Goal: Task Accomplishment & Management: Manage account settings

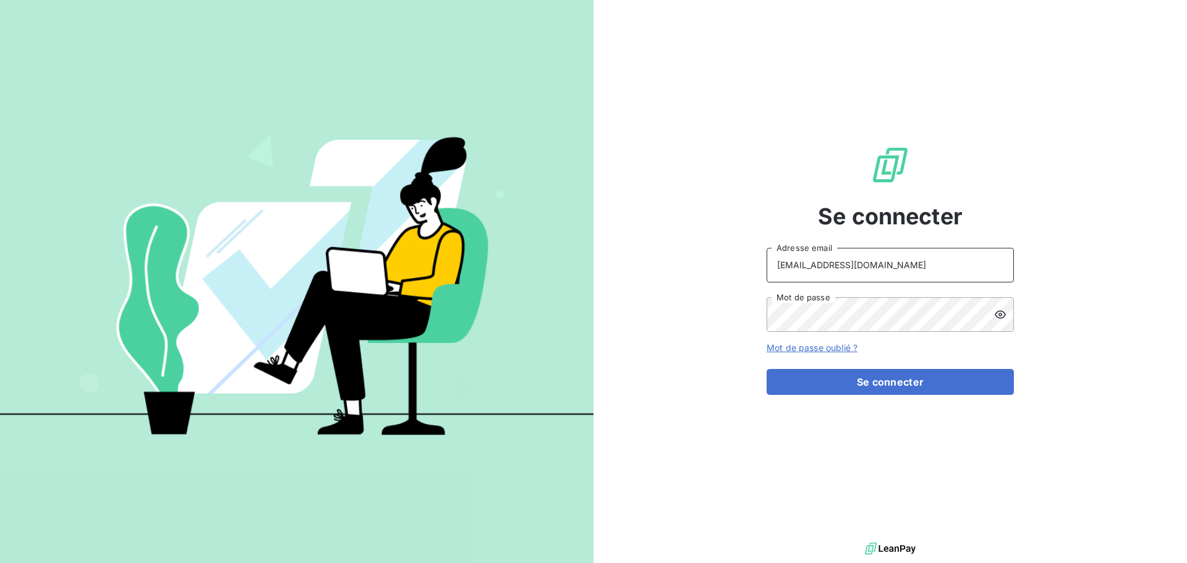
click at [929, 270] on input "[EMAIL_ADDRESS][DOMAIN_NAME]" at bounding box center [890, 265] width 247 height 35
click at [1082, 254] on div "Se connecter [EMAIL_ADDRESS][DOMAIN_NAME] Adresse email Mot de passe Mot de pas…" at bounding box center [891, 270] width 594 height 540
drag, startPoint x: 946, startPoint y: 268, endPoint x: 770, endPoint y: 276, distance: 175.8
click at [770, 276] on input "[EMAIL_ADDRESS][DOMAIN_NAME]" at bounding box center [890, 265] width 247 height 35
type input "[PERSON_NAME][EMAIL_ADDRESS][DOMAIN_NAME]"
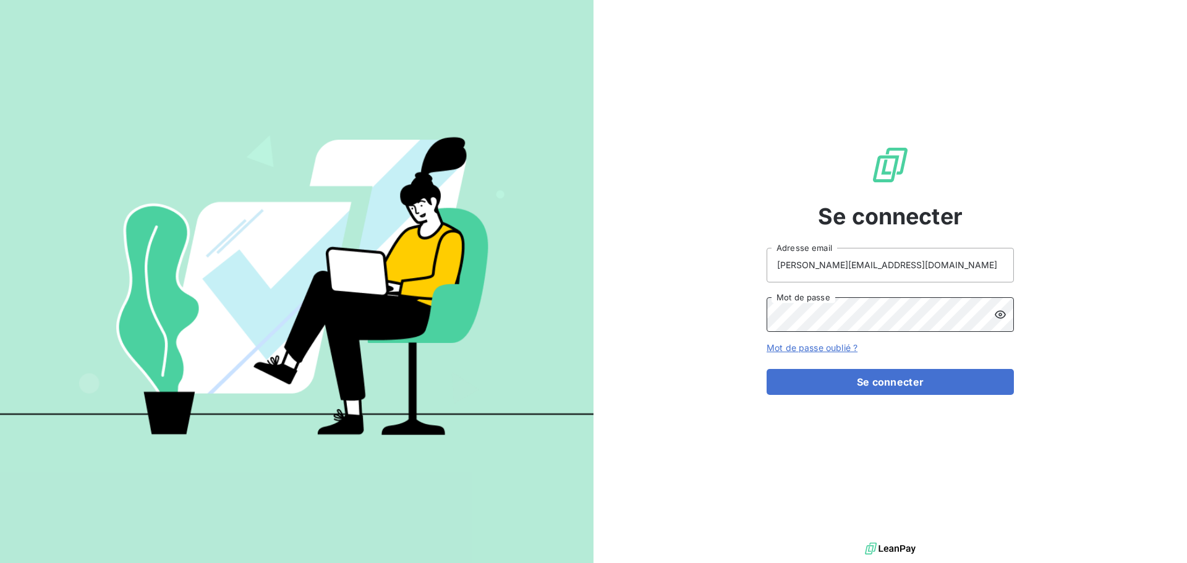
click at [761, 335] on div "Se connecter [PERSON_NAME][EMAIL_ADDRESS][DOMAIN_NAME] Adresse email Mot de pas…" at bounding box center [891, 270] width 594 height 540
click at [767, 369] on button "Se connecter" at bounding box center [890, 382] width 247 height 26
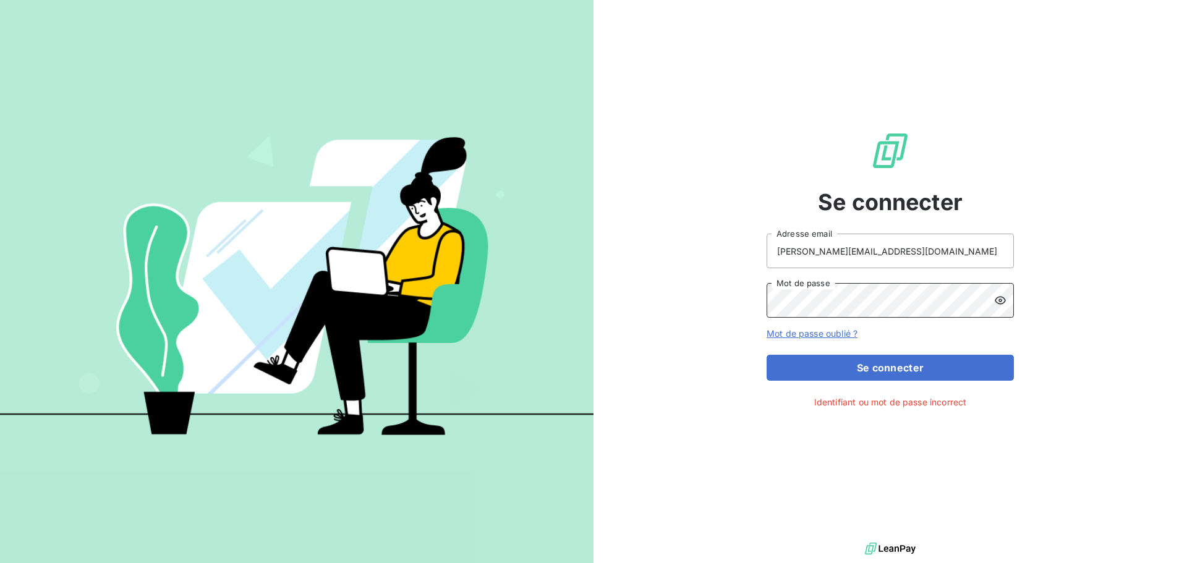
click at [767, 355] on button "Se connecter" at bounding box center [890, 368] width 247 height 26
click at [1094, 262] on div "Se connecter [PERSON_NAME][EMAIL_ADDRESS][DOMAIN_NAME] Adresse email Mot de pas…" at bounding box center [891, 270] width 594 height 540
click at [685, 299] on div "Se connecter [PERSON_NAME][EMAIL_ADDRESS][DOMAIN_NAME] Adresse email Mot de pas…" at bounding box center [891, 270] width 594 height 540
drag, startPoint x: 923, startPoint y: 258, endPoint x: 689, endPoint y: 262, distance: 233.8
click at [689, 262] on div "Se connecter [PERSON_NAME][EMAIL_ADDRESS][DOMAIN_NAME] Adresse email Mot de pas…" at bounding box center [891, 270] width 594 height 540
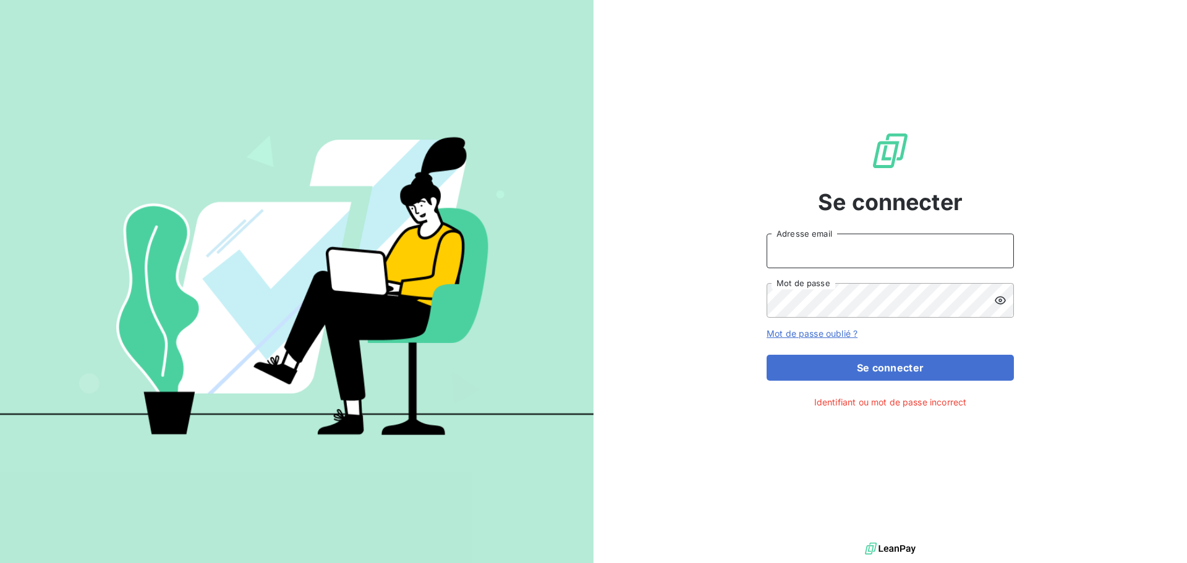
type input "[EMAIL_ADDRESS][DOMAIN_NAME]"
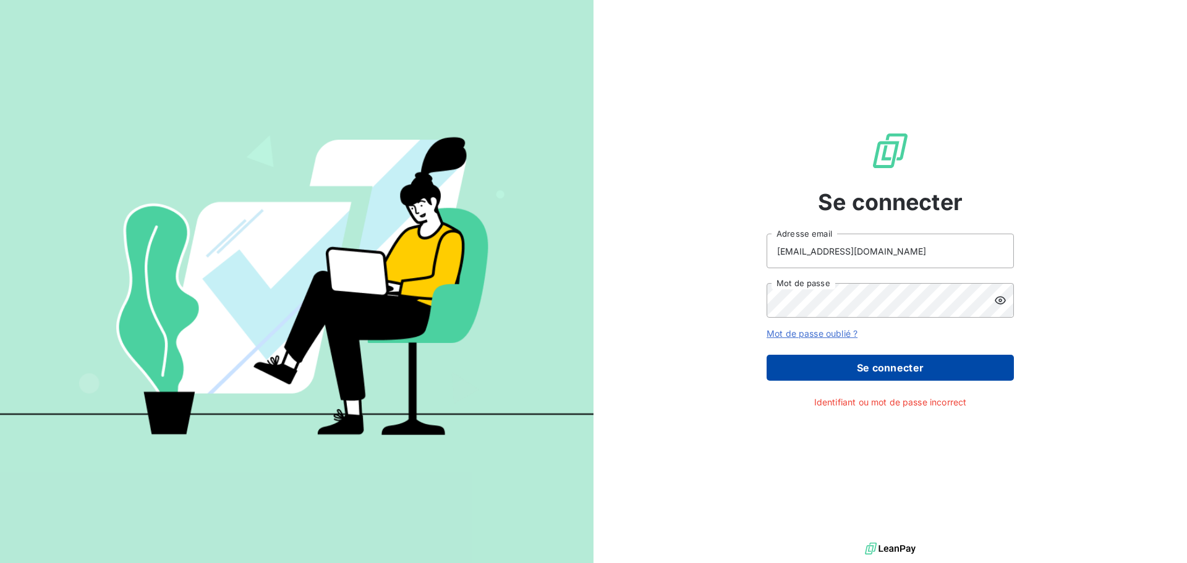
click at [860, 373] on button "Se connecter" at bounding box center [890, 368] width 247 height 26
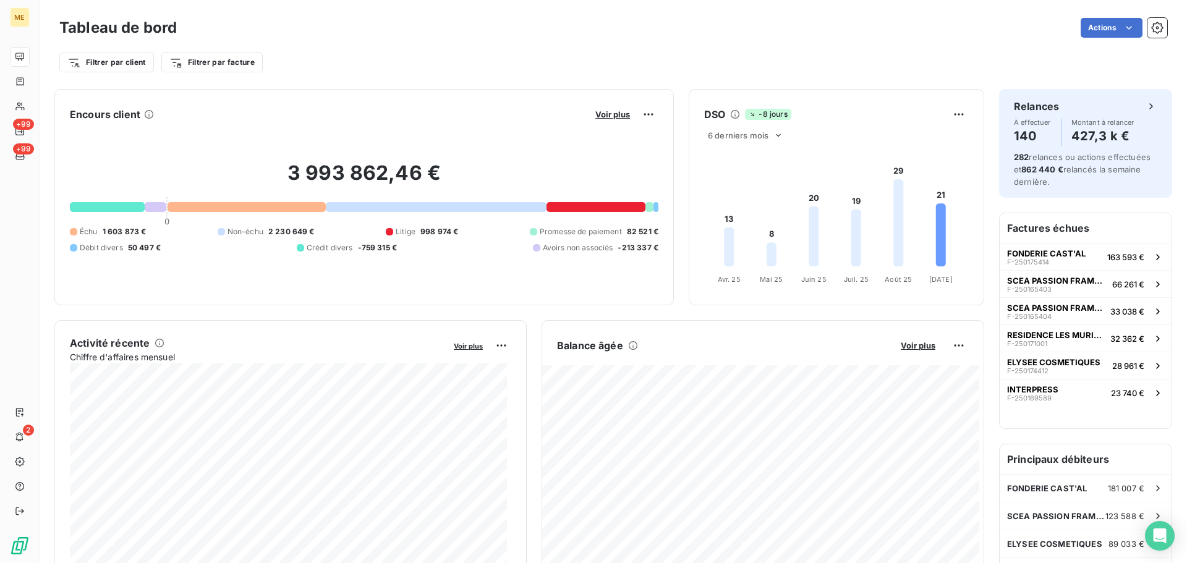
click at [1147, 28] on html "ME +99 +99 2 Tableau de bord Actions Filtrer par client Filtrer par facture Enc…" at bounding box center [593, 281] width 1187 height 563
click at [1156, 28] on icon "button" at bounding box center [1157, 28] width 3 height 3
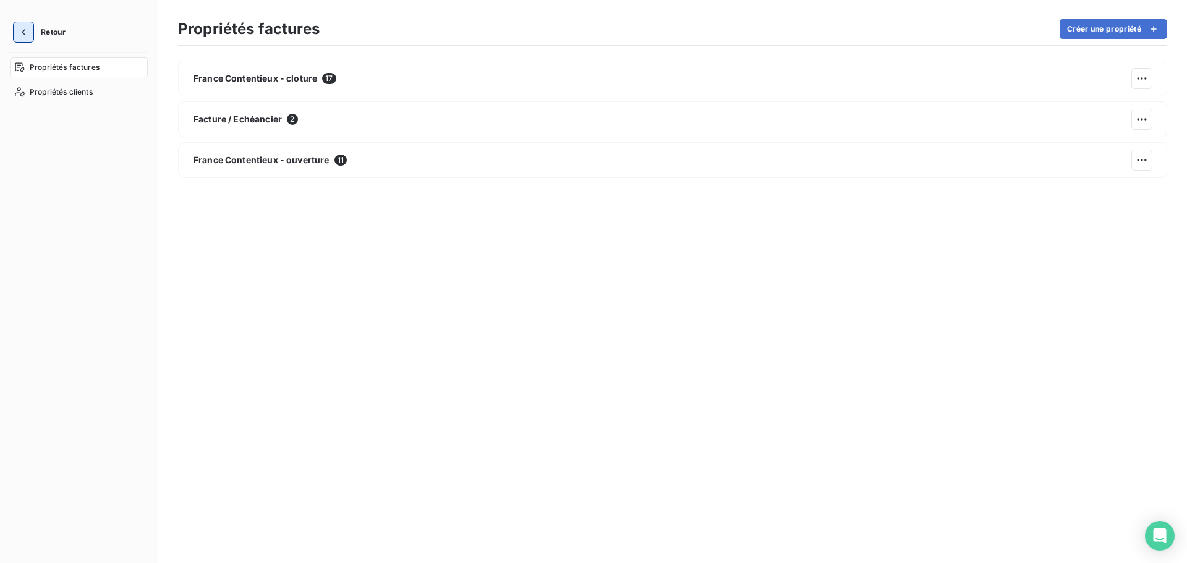
click at [26, 32] on icon "button" at bounding box center [23, 32] width 12 height 12
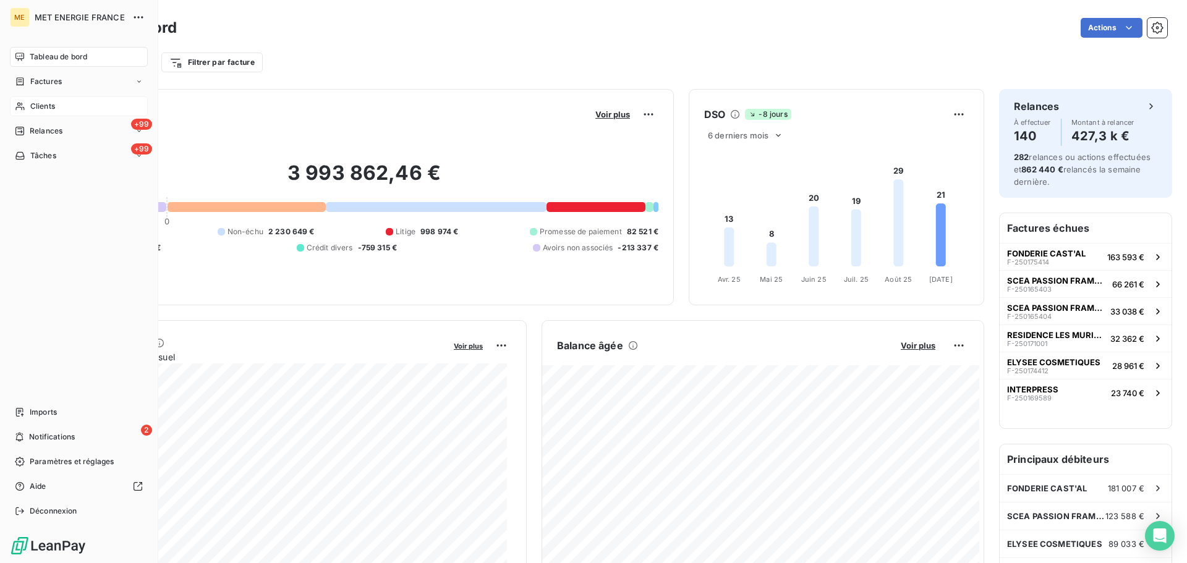
click at [59, 105] on div "Clients" at bounding box center [79, 106] width 138 height 20
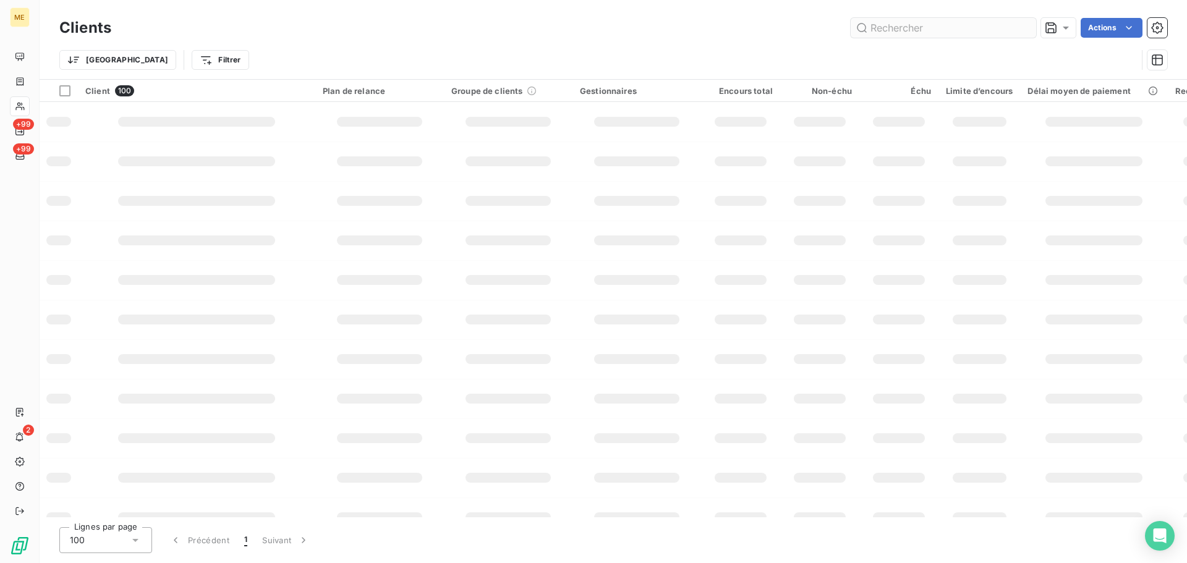
click at [904, 26] on input "text" at bounding box center [944, 28] width 186 height 20
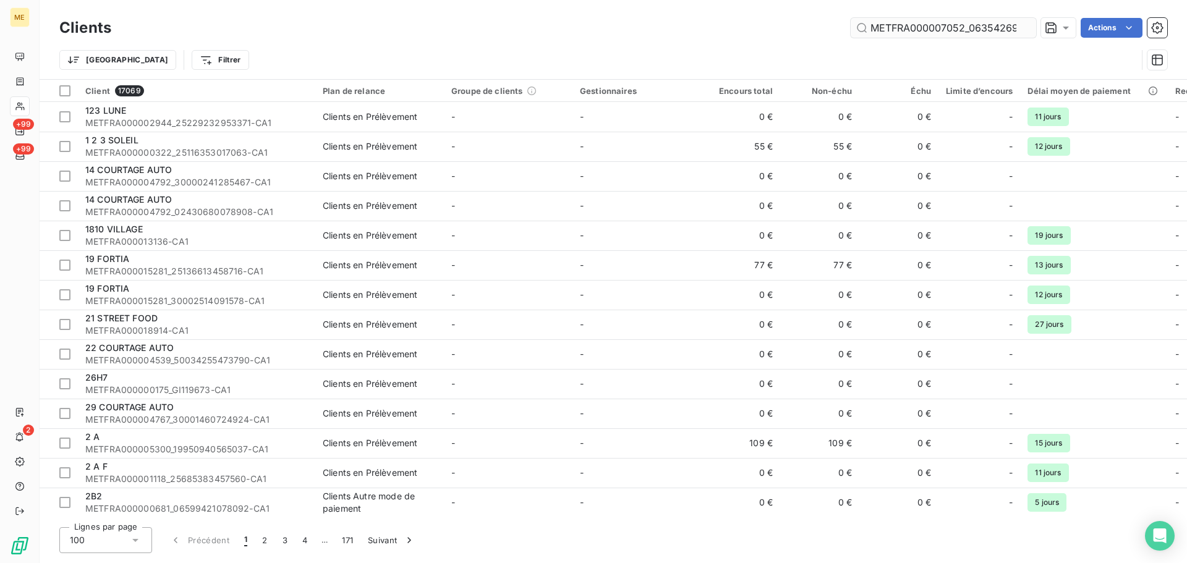
scroll to position [0, 41]
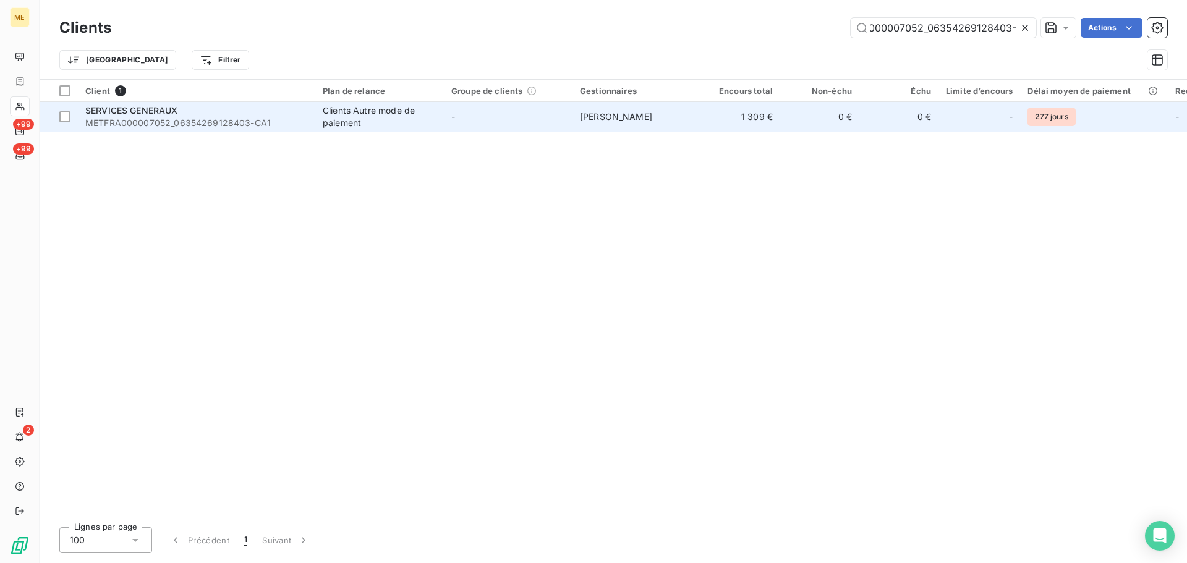
type input "METFRA000007052_06354269128403-"
click at [542, 117] on td "-" at bounding box center [508, 117] width 129 height 30
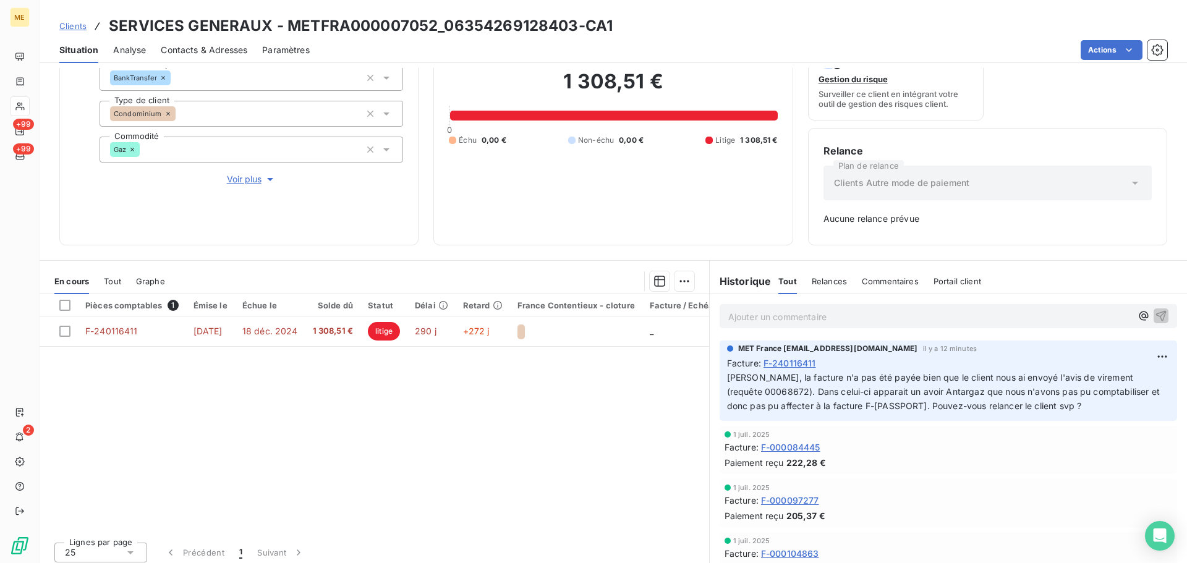
scroll to position [124, 0]
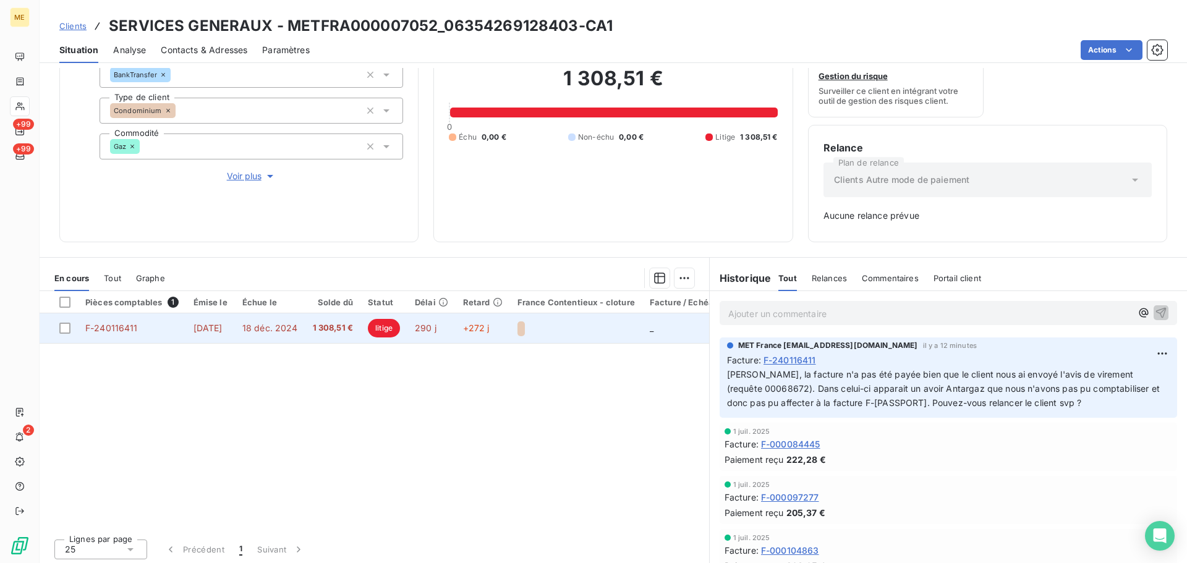
click at [596, 328] on div at bounding box center [576, 328] width 117 height 17
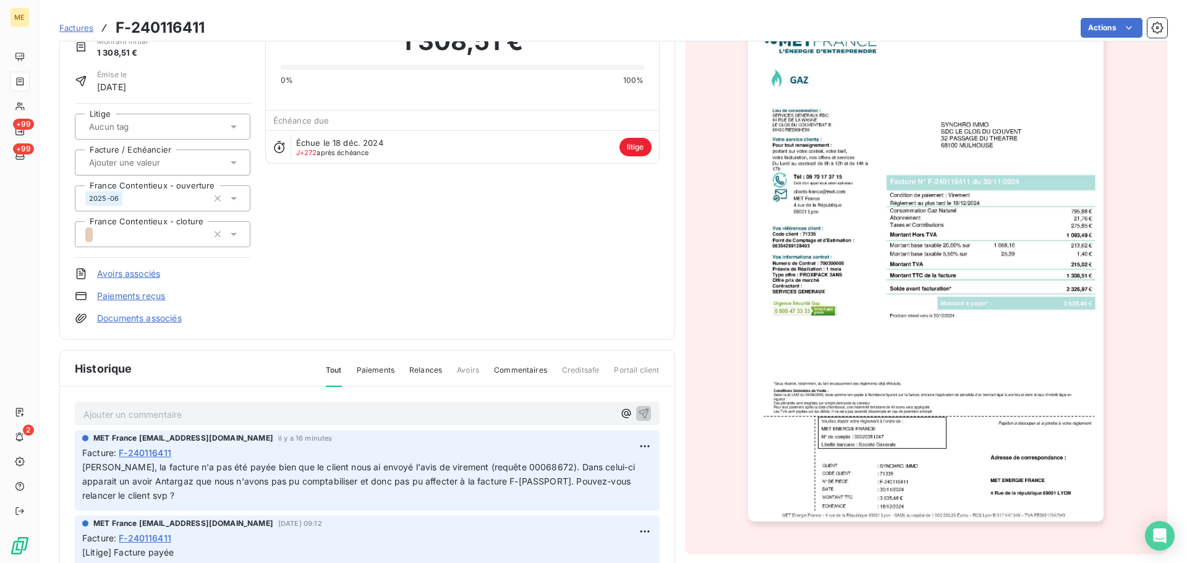
scroll to position [64, 0]
click at [623, 445] on html "ME +99 +99 2 Factures F-240116411 Actions SERVICES GENERAUX METFRA000007052_063…" at bounding box center [593, 281] width 1187 height 563
click at [605, 476] on div "Editer" at bounding box center [600, 473] width 69 height 20
drag, startPoint x: 94, startPoint y: 437, endPoint x: 272, endPoint y: 437, distance: 178.1
click at [272, 437] on span "MET France [EMAIL_ADDRESS][DOMAIN_NAME]" at bounding box center [183, 437] width 180 height 11
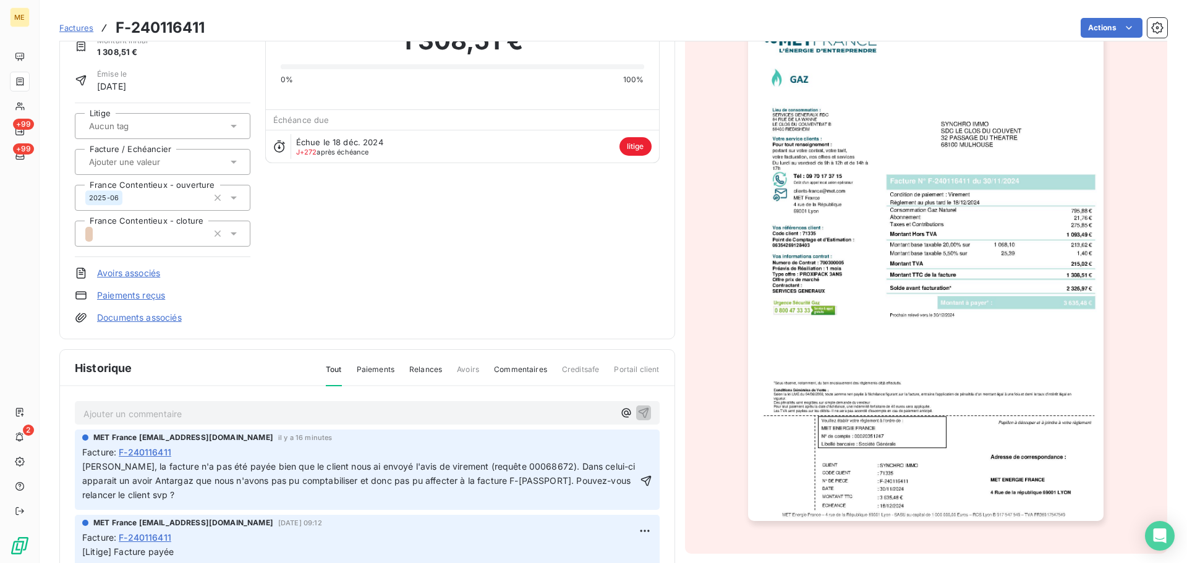
click at [272, 437] on span "MET France [EMAIL_ADDRESS][DOMAIN_NAME]" at bounding box center [183, 437] width 180 height 11
click at [542, 453] on div "Facture : F-240116411" at bounding box center [367, 452] width 570 height 13
click at [640, 480] on icon "button" at bounding box center [646, 481] width 12 height 12
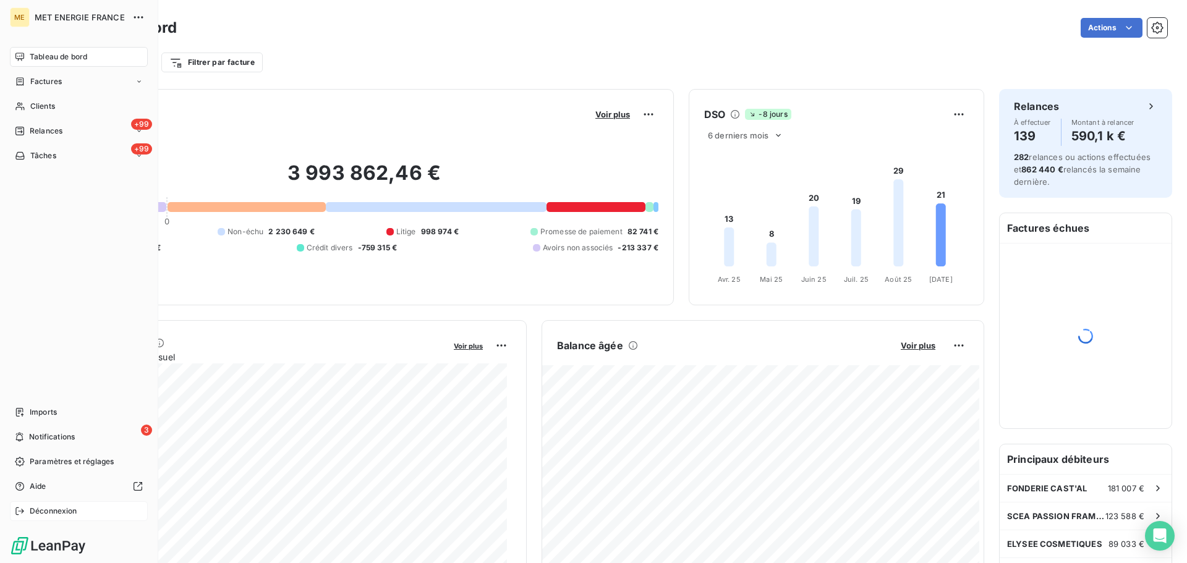
click at [59, 515] on span "Déconnexion" at bounding box center [54, 511] width 48 height 11
